Goal: Task Accomplishment & Management: Manage account settings

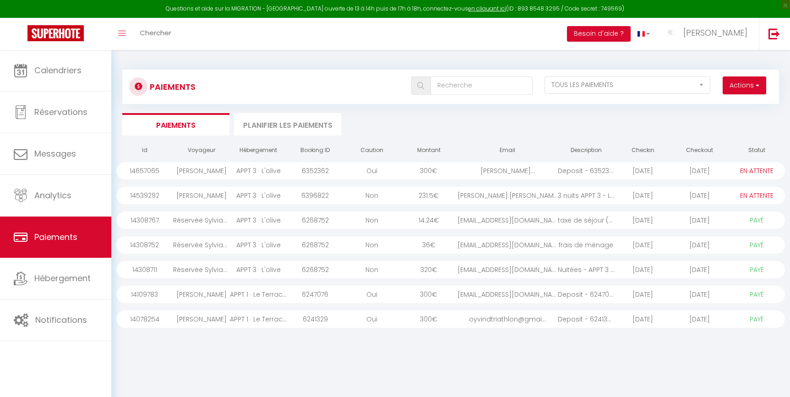
select select "2"
select select "0"
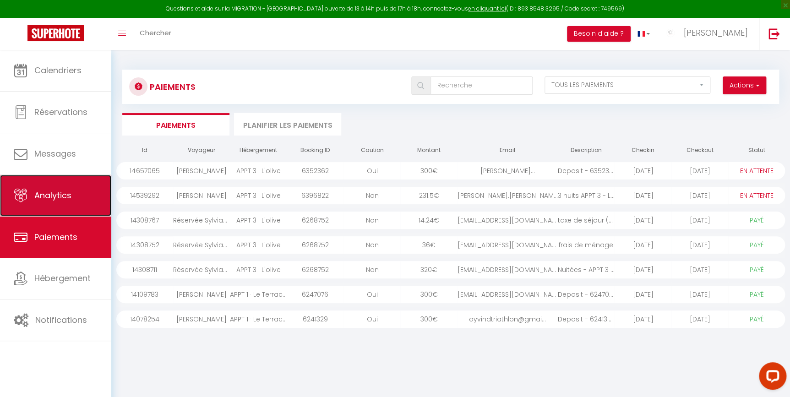
click at [69, 197] on span "Analytics" at bounding box center [52, 195] width 37 height 11
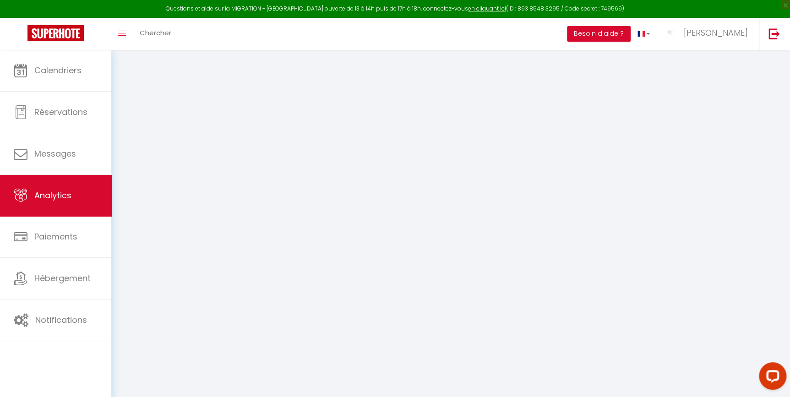
select select "2025"
select select "8"
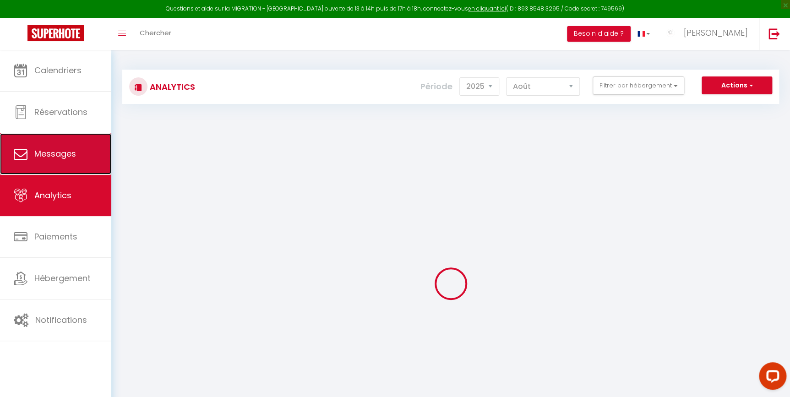
click at [66, 170] on link "Messages" at bounding box center [55, 153] width 111 height 41
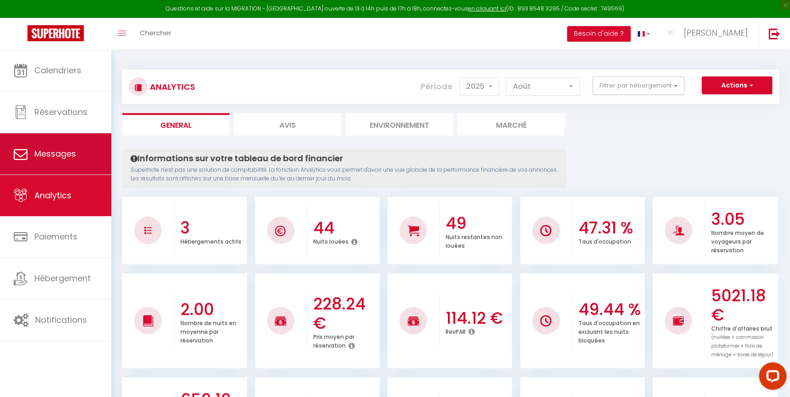
select select "message"
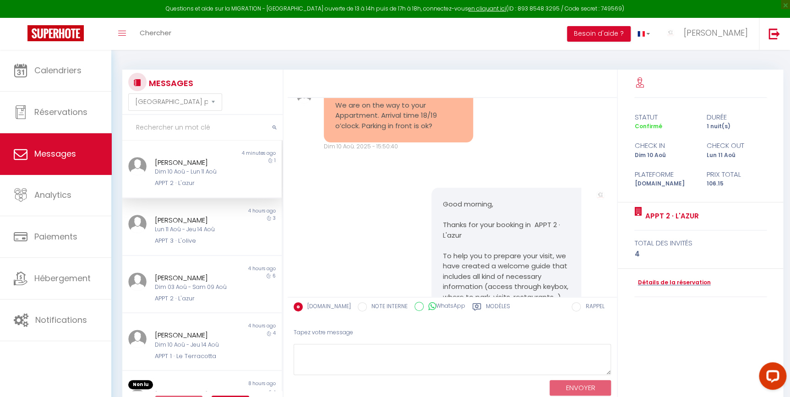
scroll to position [23, 0]
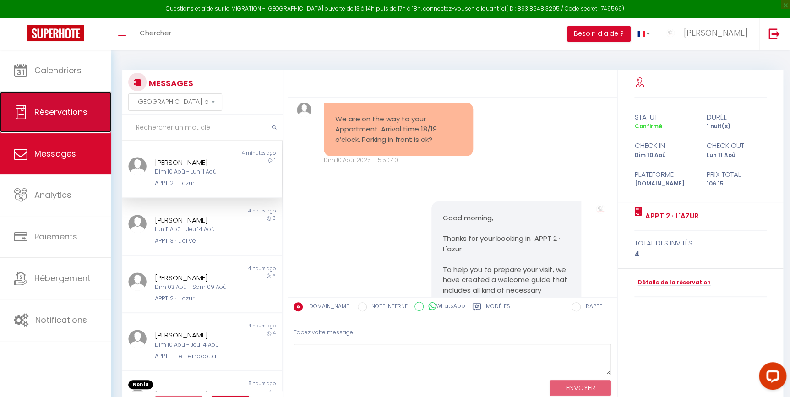
click at [27, 110] on link "Réservations" at bounding box center [55, 112] width 111 height 41
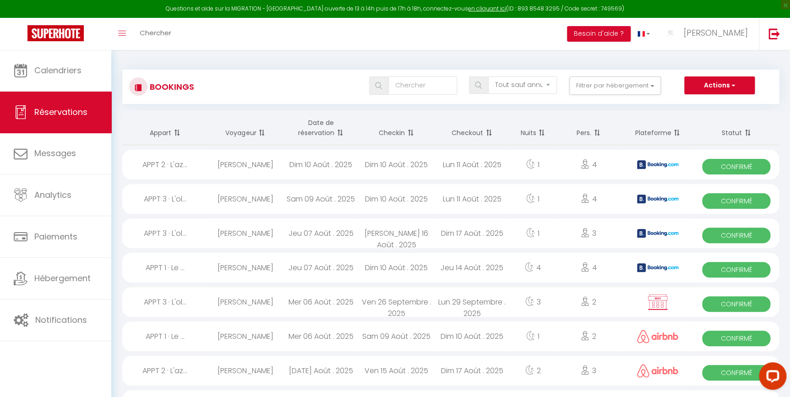
click at [276, 171] on div "[PERSON_NAME]" at bounding box center [246, 165] width 76 height 30
select select "OK"
select select "KO"
select select "0"
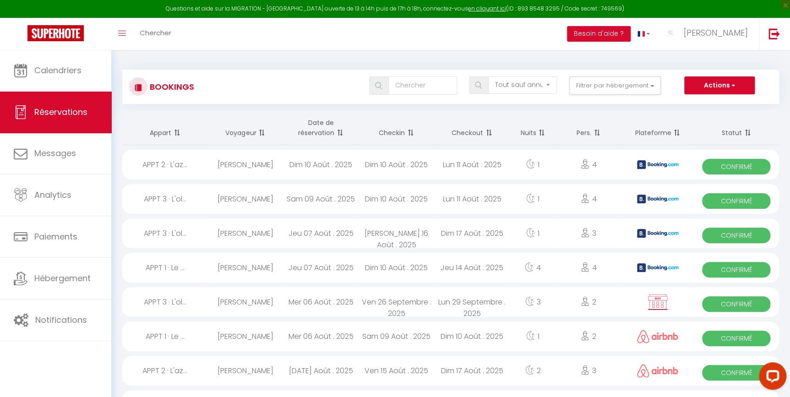
select select "1"
select select
select select "40591"
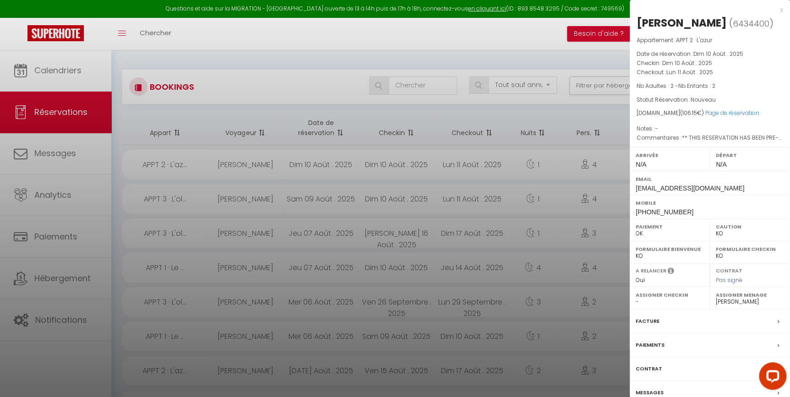
click at [651, 388] on label "Messages" at bounding box center [650, 393] width 28 height 10
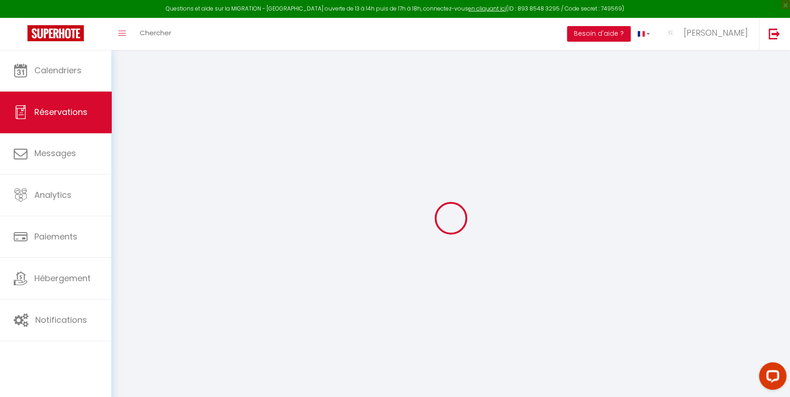
select select
checkbox input "false"
type textarea "** THIS RESERVATION HAS BEEN PRE-PAID ** BOOKING NOTE : Payment charge is EUR 1…"
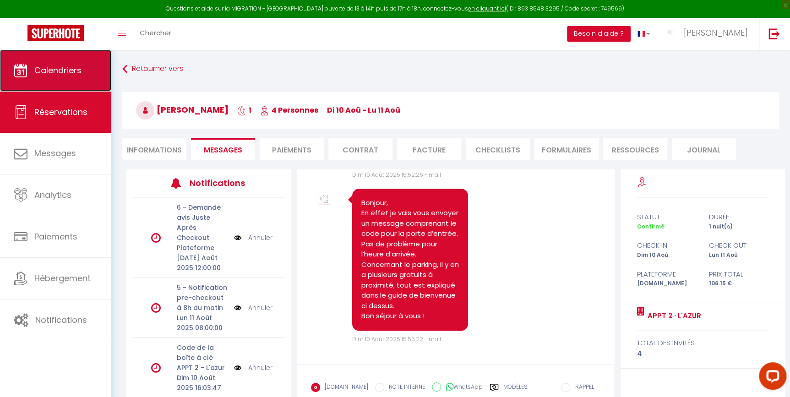
click at [60, 65] on span "Calendriers" at bounding box center [57, 70] width 47 height 11
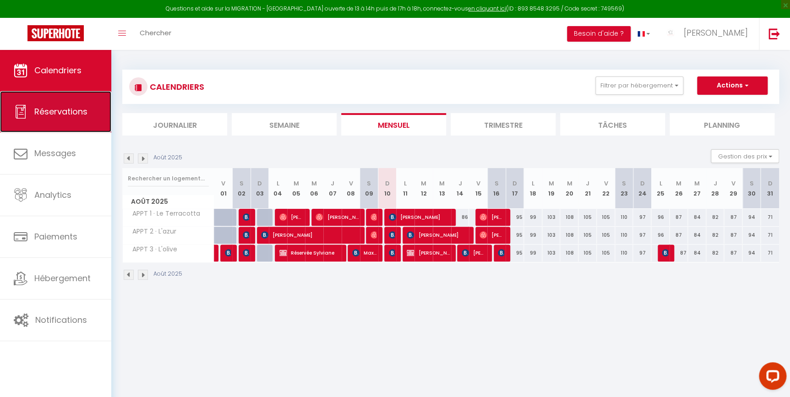
click at [48, 113] on span "Réservations" at bounding box center [60, 111] width 53 height 11
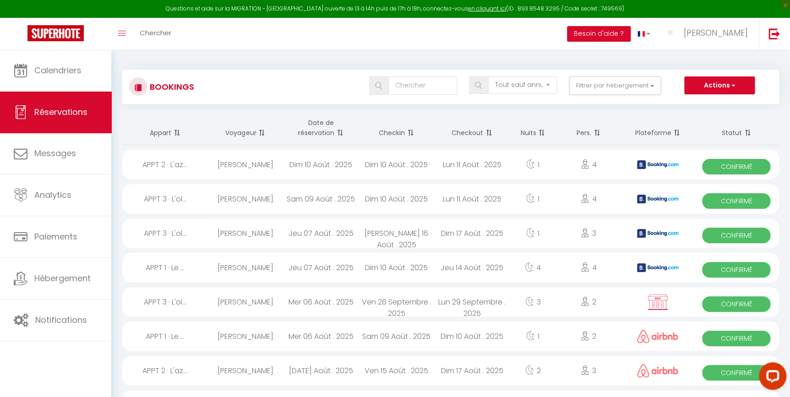
click at [204, 159] on div "APPT 2 · L'az..." at bounding box center [164, 165] width 85 height 30
select select "OK"
select select "KO"
select select "0"
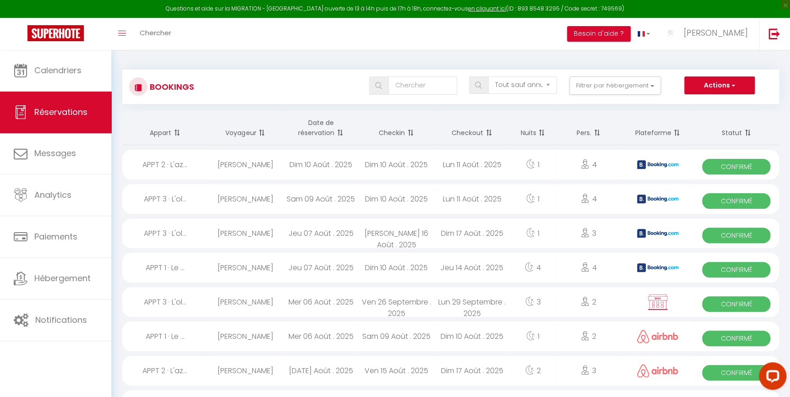
select select "1"
select select
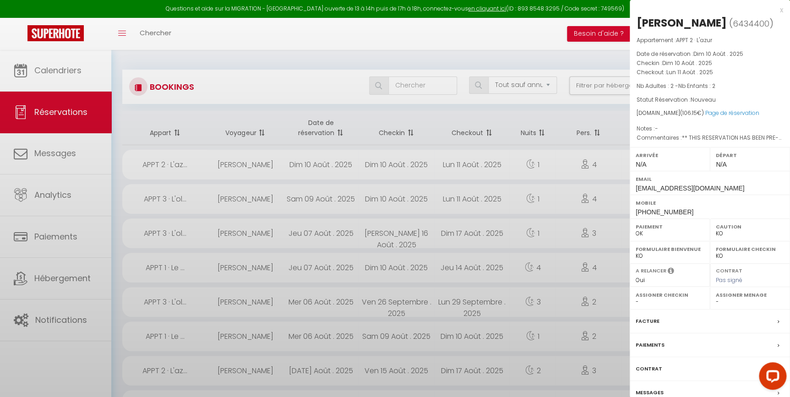
select select "40591"
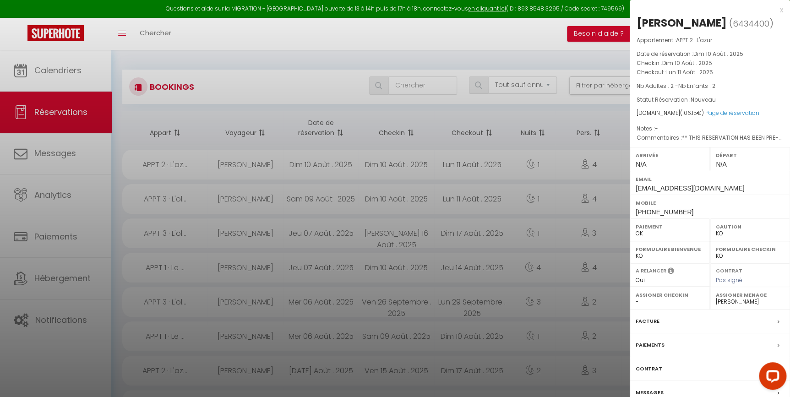
click at [643, 390] on label "Messages" at bounding box center [650, 393] width 28 height 10
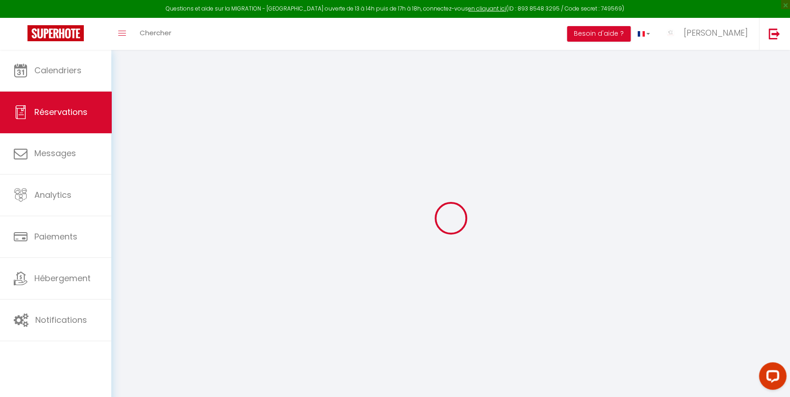
select select
checkbox input "false"
type textarea "** THIS RESERVATION HAS BEEN PRE-PAID ** BOOKING NOTE : Payment charge is EUR 1…"
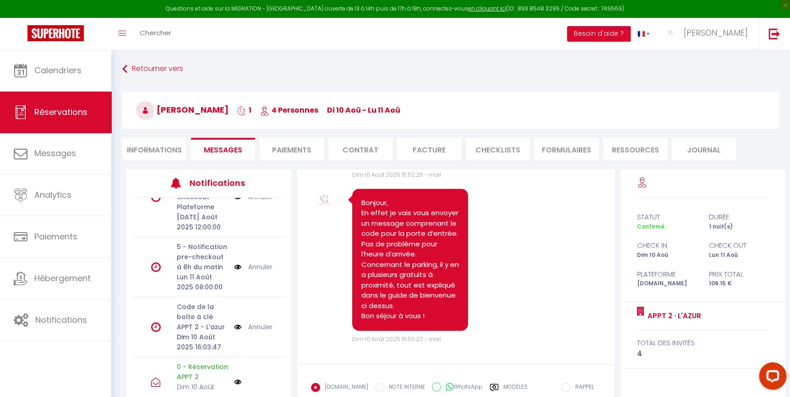
scroll to position [41, 0]
drag, startPoint x: 192, startPoint y: 224, endPoint x: 219, endPoint y: 227, distance: 28.1
click at [219, 227] on p "[DATE] Août 2025 12:00:00" at bounding box center [203, 222] width 52 height 20
drag, startPoint x: 219, startPoint y: 227, endPoint x: 203, endPoint y: 258, distance: 35.0
click at [203, 258] on p "5 - Notification pre-checkout à 8h du matin" at bounding box center [203, 256] width 52 height 30
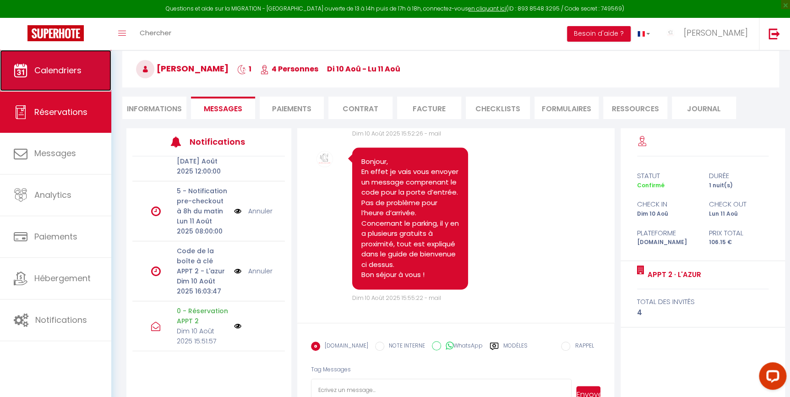
click at [17, 76] on icon at bounding box center [21, 71] width 14 height 14
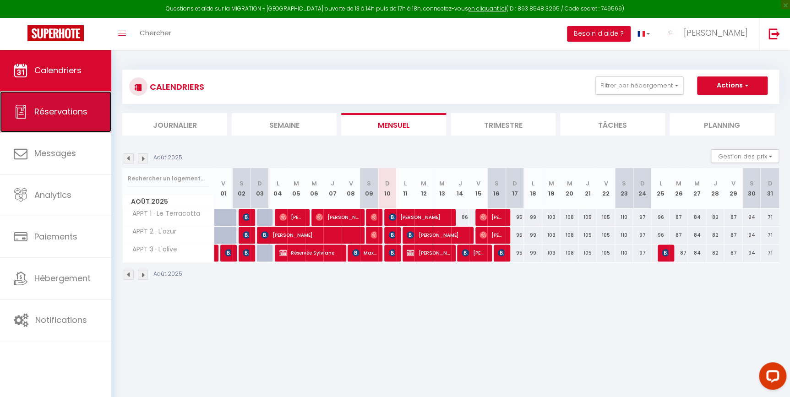
click at [87, 118] on link "Réservations" at bounding box center [55, 111] width 111 height 41
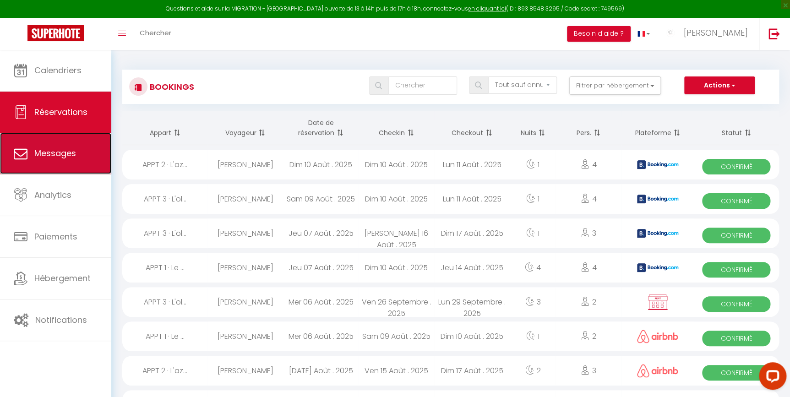
click at [78, 148] on link "Messages" at bounding box center [55, 153] width 111 height 41
select select "message"
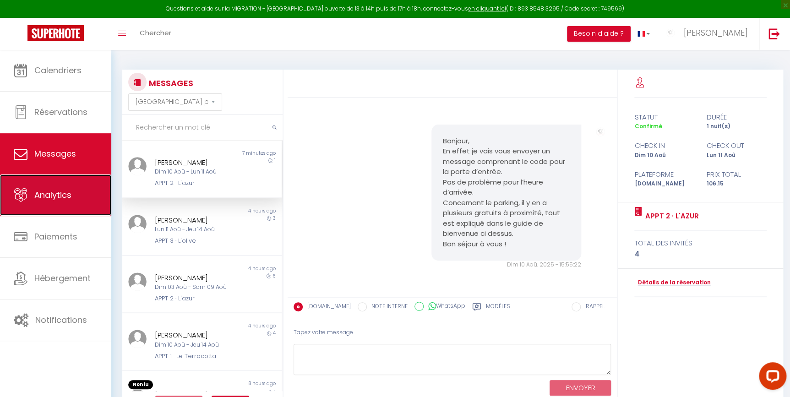
click at [59, 179] on link "Analytics" at bounding box center [55, 195] width 111 height 41
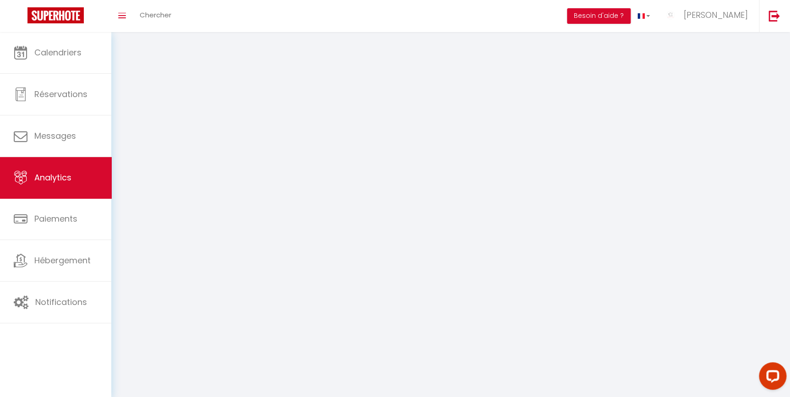
select select "2025"
select select "8"
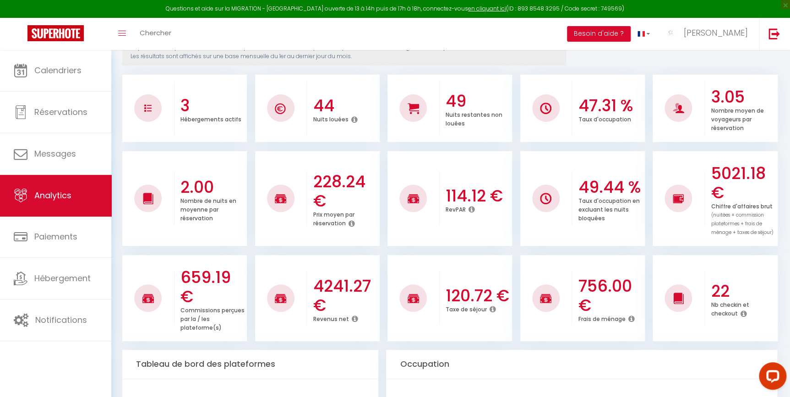
scroll to position [125, 0]
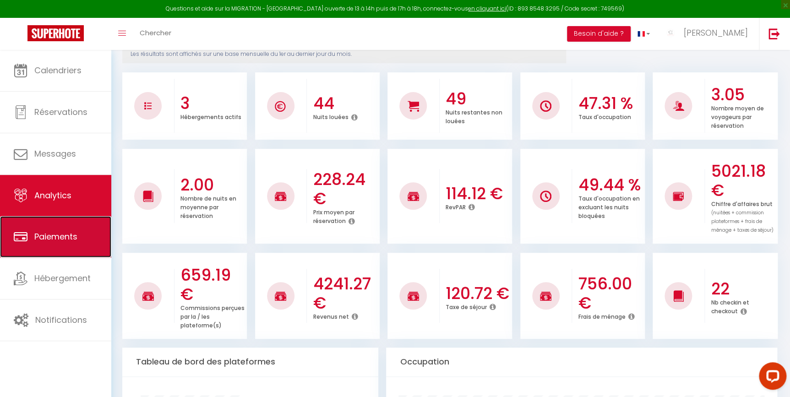
click at [33, 229] on link "Paiements" at bounding box center [55, 236] width 111 height 41
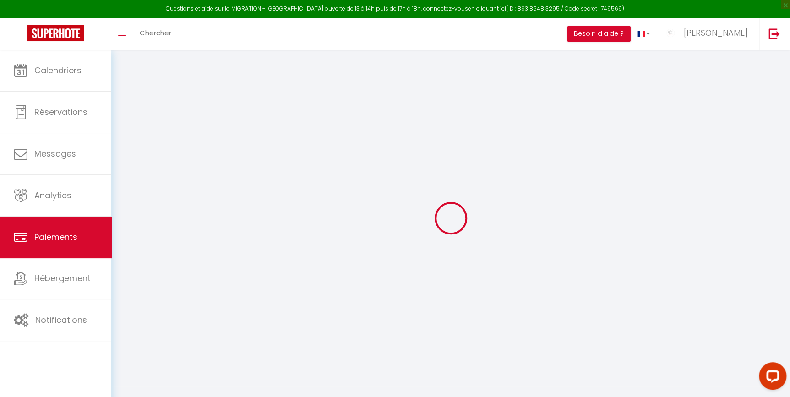
select select "2"
select select "0"
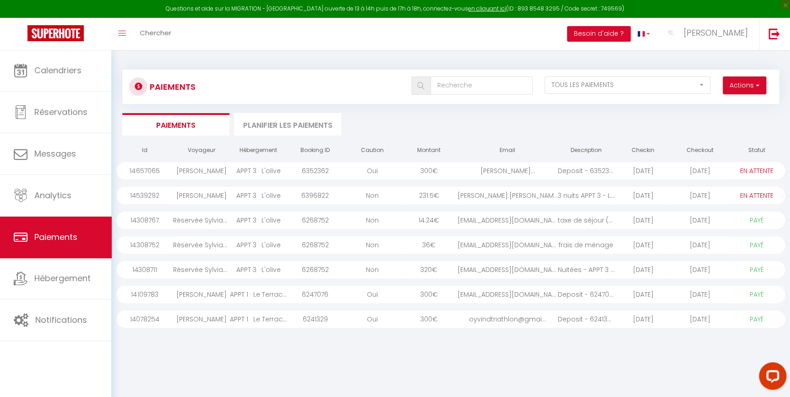
click at [532, 172] on div "angela.dipastena@gma..." at bounding box center [508, 170] width 100 height 17
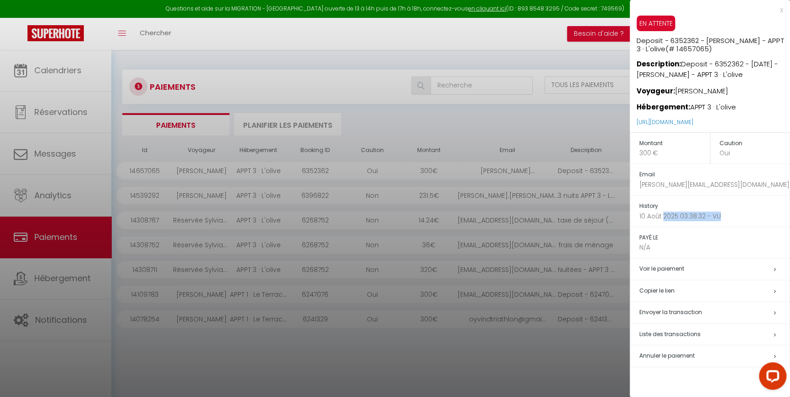
drag, startPoint x: 731, startPoint y: 217, endPoint x: 662, endPoint y: 224, distance: 69.5
click at [662, 224] on td "History 10 Août 2025 03:38:32 - VU" at bounding box center [710, 212] width 160 height 32
drag, startPoint x: 662, startPoint y: 224, endPoint x: 706, endPoint y: 223, distance: 44.0
click at [706, 223] on td "History 10 Août 2025 03:38:32 - VU" at bounding box center [710, 212] width 160 height 32
click at [711, 214] on p "10 Août 2025 03:38:32 - VU" at bounding box center [715, 217] width 150 height 10
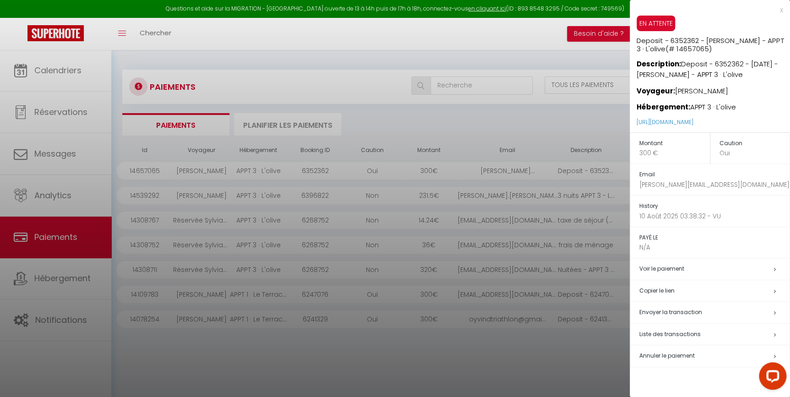
click at [733, 213] on p "10 Août 2025 03:38:32 - VU" at bounding box center [715, 217] width 150 height 10
click at [484, 119] on div at bounding box center [395, 198] width 790 height 397
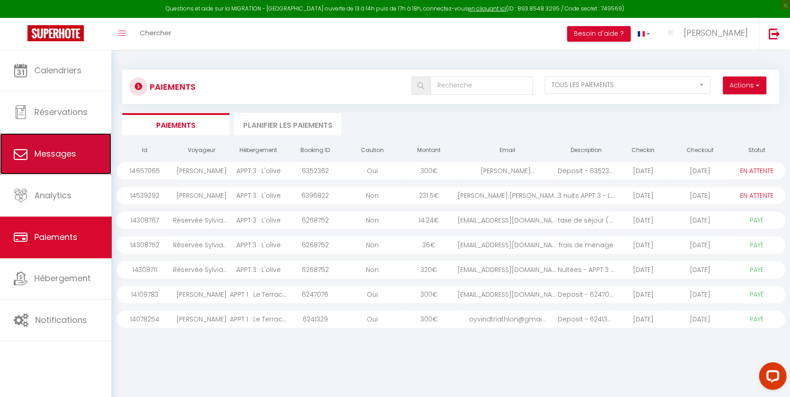
click at [54, 161] on link "Messages" at bounding box center [55, 153] width 111 height 41
select select "message"
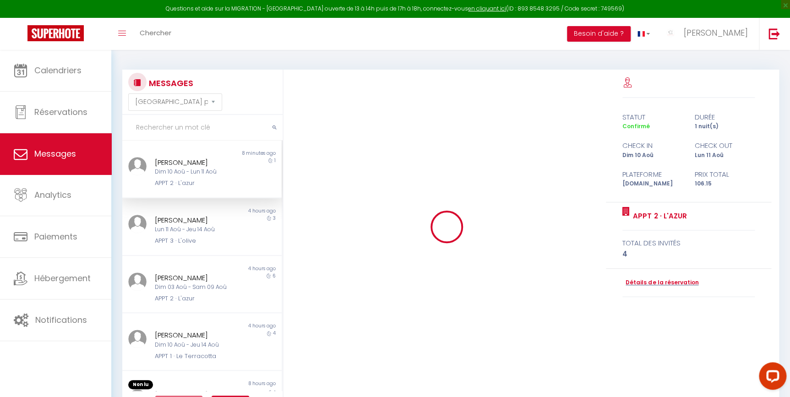
scroll to position [731, 0]
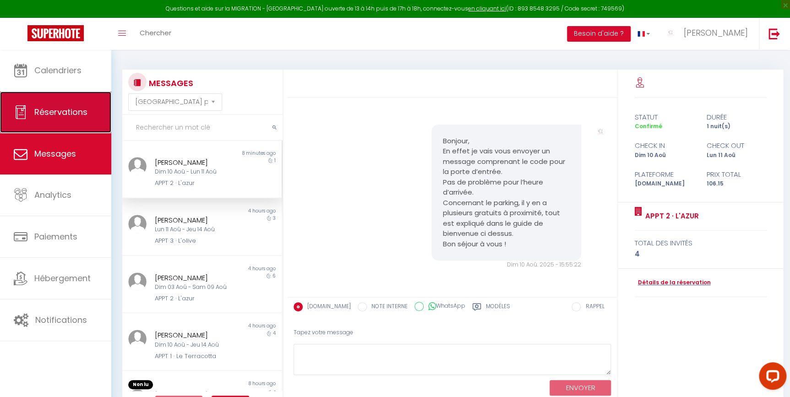
click at [49, 114] on span "Réservations" at bounding box center [60, 111] width 53 height 11
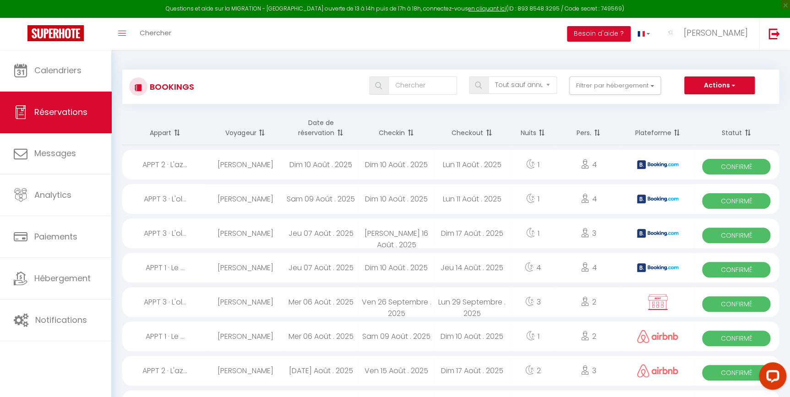
click at [210, 163] on div "[PERSON_NAME]" at bounding box center [246, 165] width 76 height 30
select select "OK"
select select "KO"
select select "0"
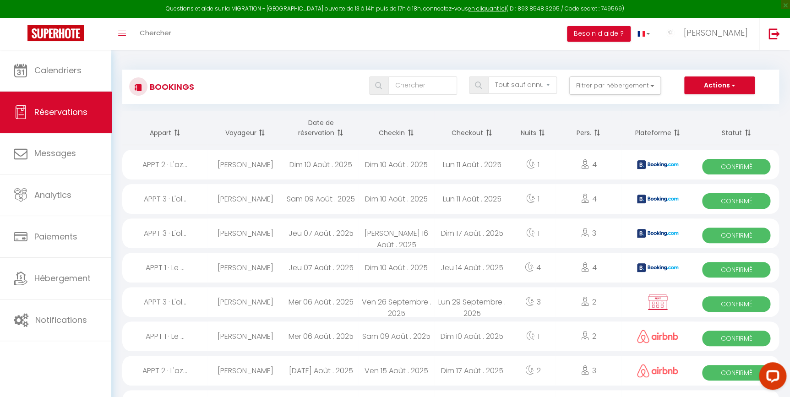
select select "1"
select select
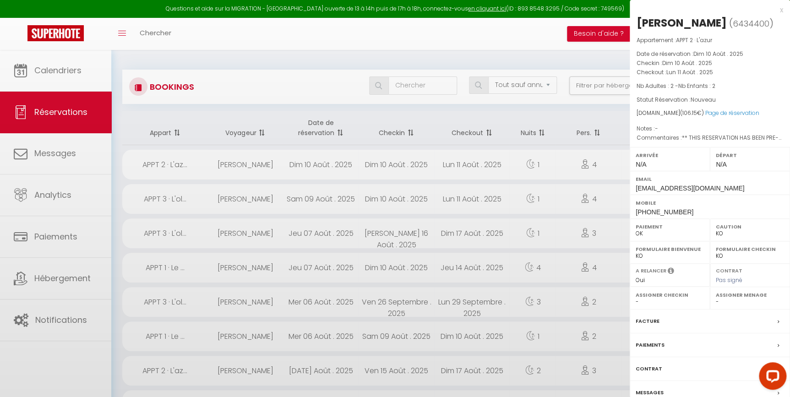
select select "40591"
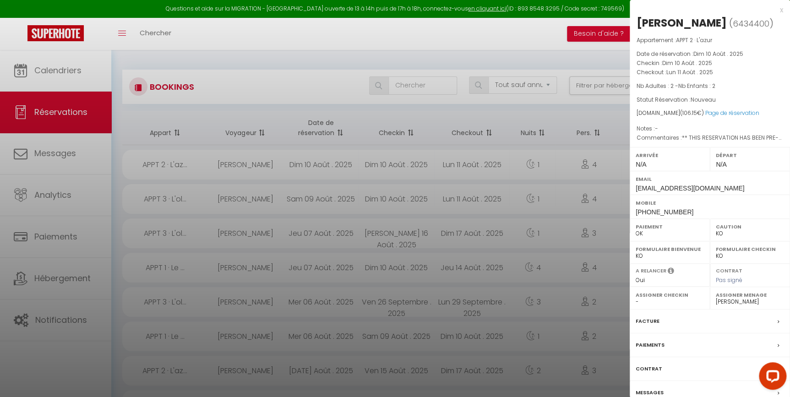
click at [655, 391] on label "Messages" at bounding box center [650, 393] width 28 height 10
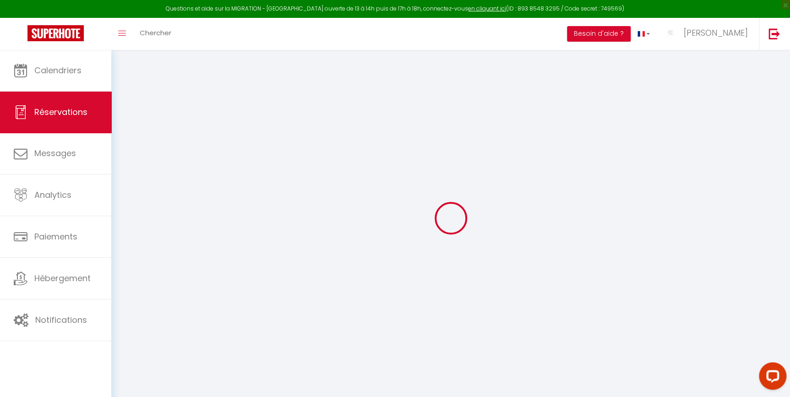
select select
checkbox input "false"
select select
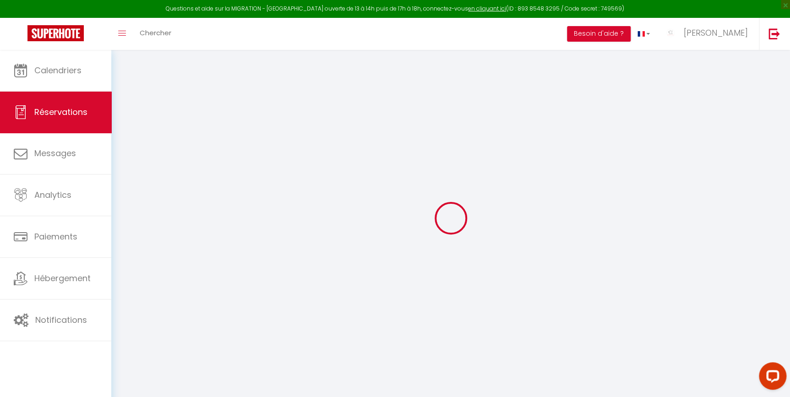
checkbox input "false"
type textarea "** THIS RESERVATION HAS BEEN PRE-PAID ** BOOKING NOTE : Payment charge is EUR 1…"
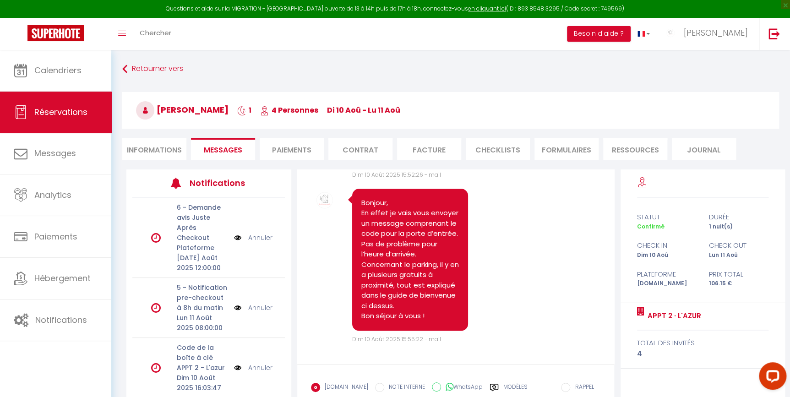
scroll to position [65, 0]
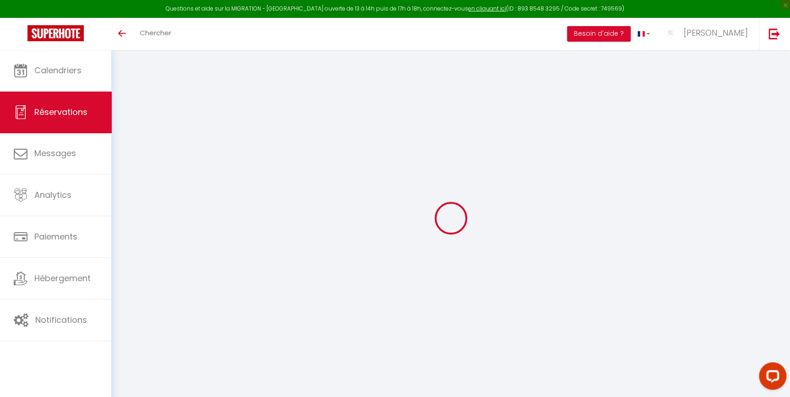
select select
checkbox input "false"
type textarea "** THIS RESERVATION HAS BEEN PRE-PAID ** BOOKING NOTE : Payment charge is EUR 1…"
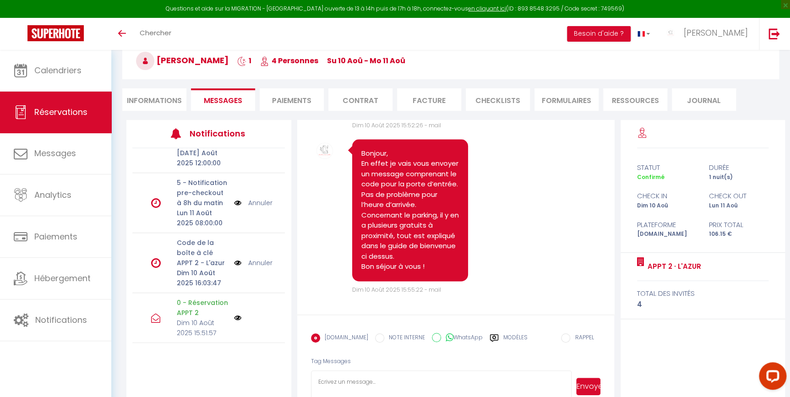
scroll to position [50, 0]
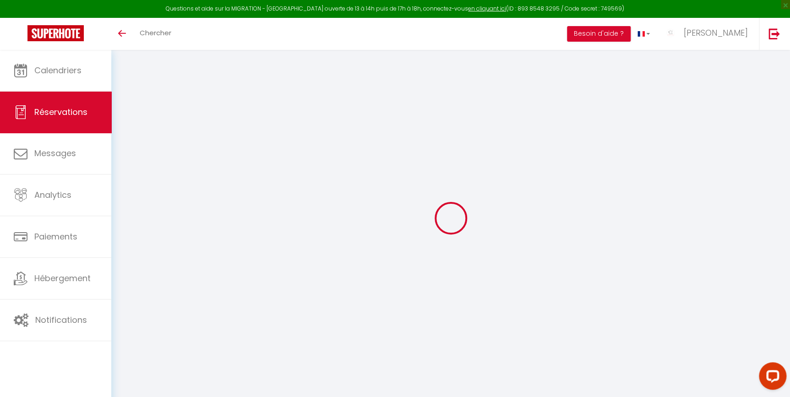
scroll to position [50, 0]
select select
checkbox input "false"
type textarea "** THIS RESERVATION HAS BEEN PRE-PAID ** BOOKING NOTE : Payment charge is EUR 1…"
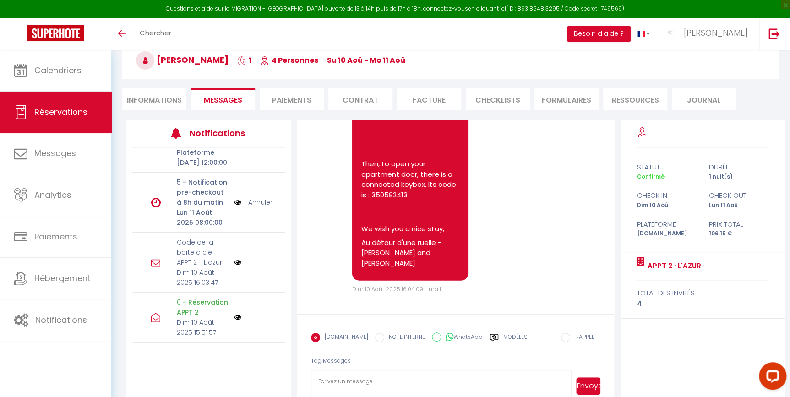
scroll to position [1207, 0]
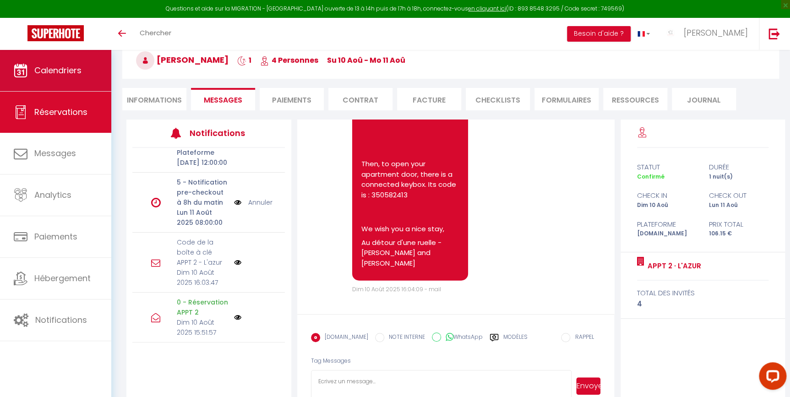
click at [37, 73] on span "Calendriers" at bounding box center [57, 70] width 47 height 11
